Goal: Register for event/course

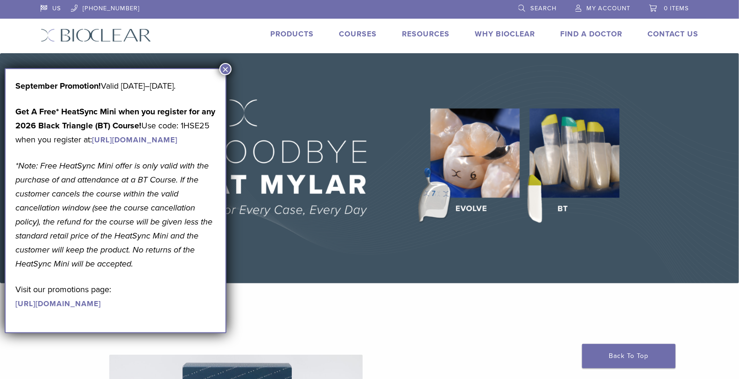
drag, startPoint x: 489, startPoint y: 9, endPoint x: 225, endPoint y: 67, distance: 270.0
click at [225, 67] on button "×" at bounding box center [225, 69] width 12 height 12
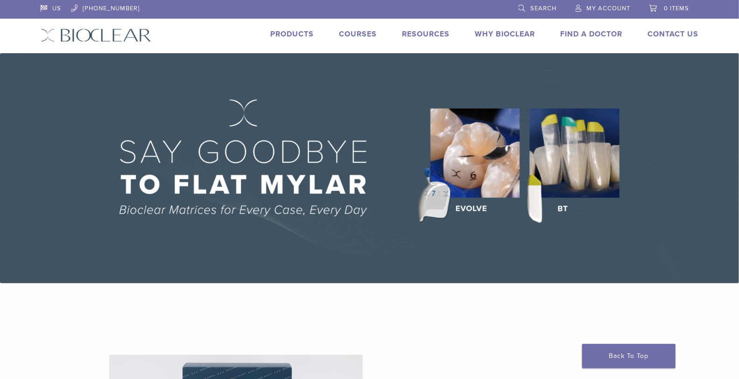
click at [610, 8] on span "My Account" at bounding box center [609, 8] width 44 height 7
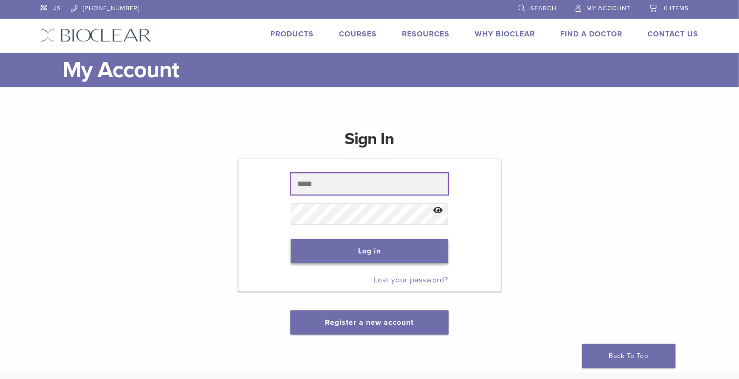
type input "**********"
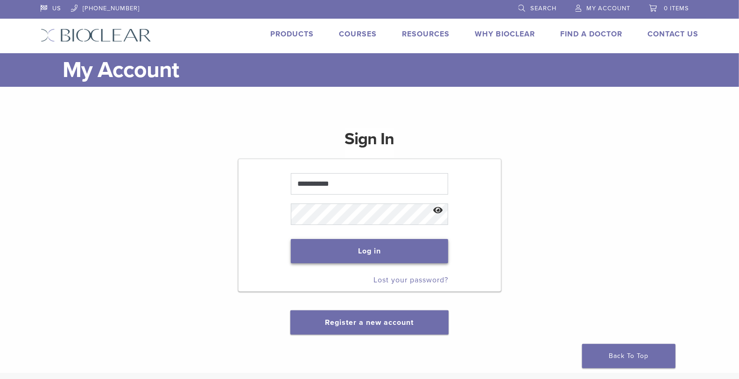
click at [370, 258] on button "Log in" at bounding box center [369, 251] width 157 height 24
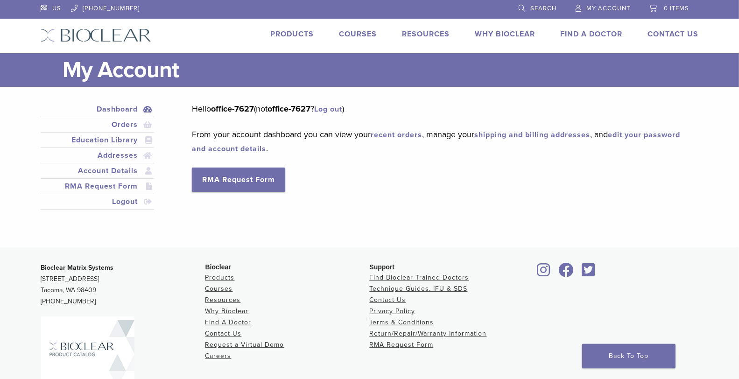
click at [350, 35] on link "Courses" at bounding box center [358, 33] width 38 height 9
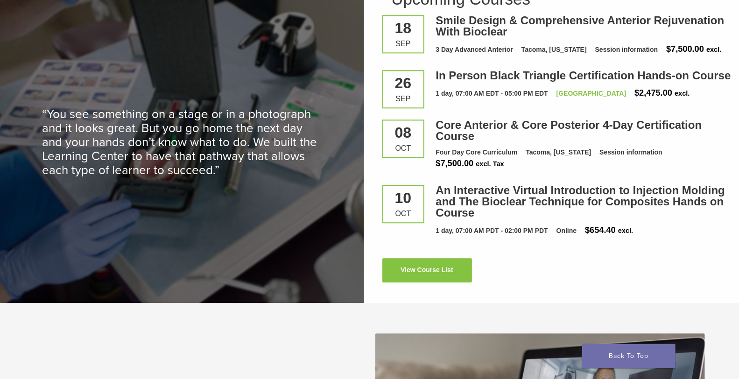
scroll to position [1245, 0]
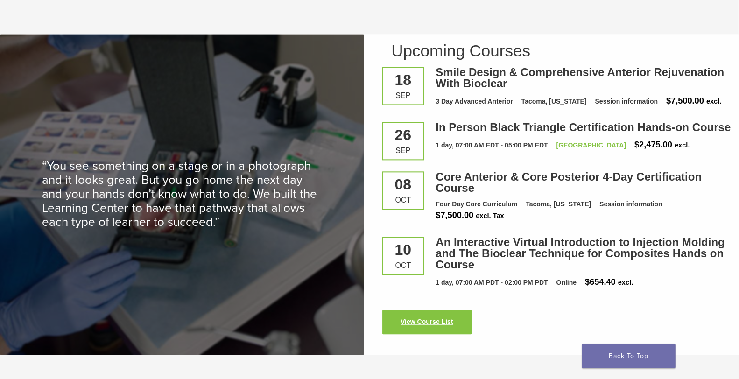
click at [447, 320] on link "View Course List" at bounding box center [427, 322] width 90 height 24
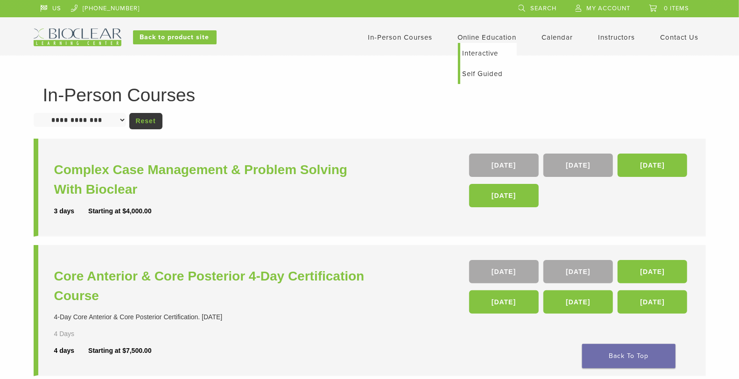
click at [479, 55] on link "Interactive" at bounding box center [488, 53] width 56 height 21
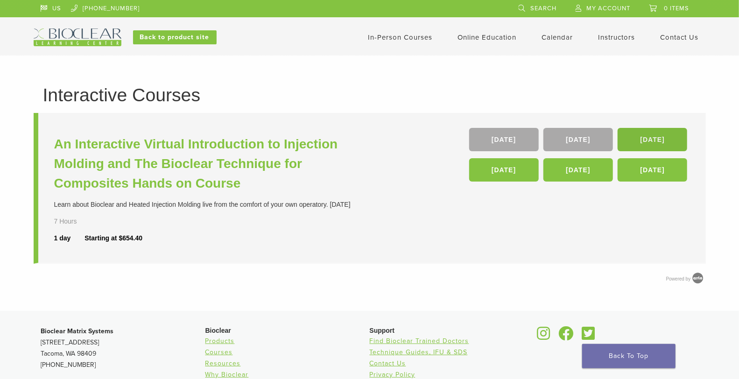
click at [640, 144] on link "16 Jan 26" at bounding box center [653, 139] width 70 height 23
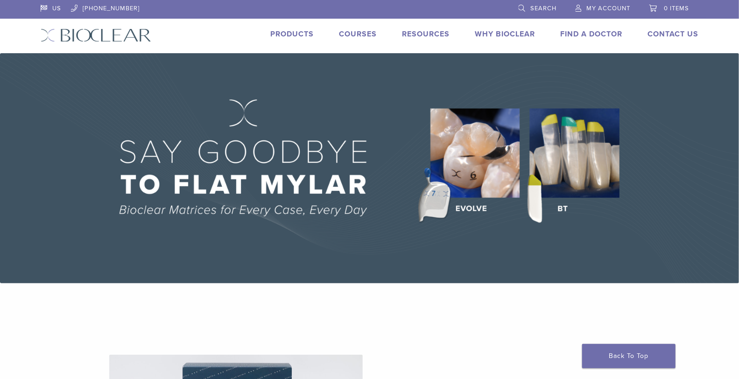
click at [360, 31] on link "Courses" at bounding box center [358, 33] width 38 height 9
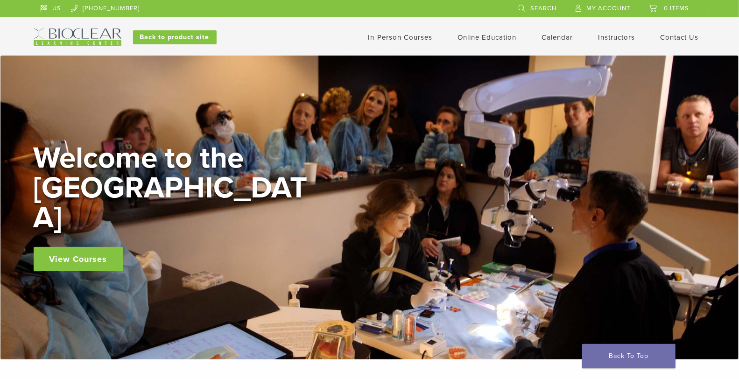
click at [70, 247] on link "View Courses" at bounding box center [79, 259] width 90 height 24
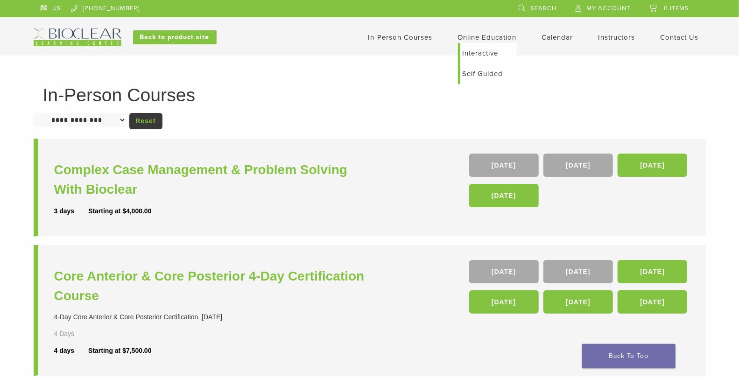
click at [478, 50] on link "Interactive" at bounding box center [488, 53] width 56 height 21
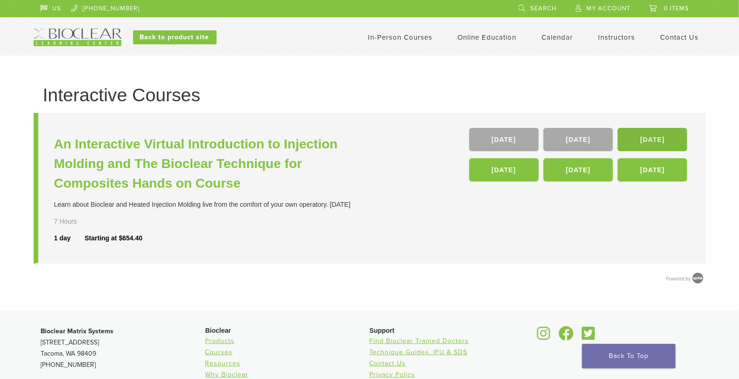
click at [654, 141] on link "[DATE]" at bounding box center [653, 139] width 70 height 23
